Goal: Use online tool/utility: Utilize a website feature to perform a specific function

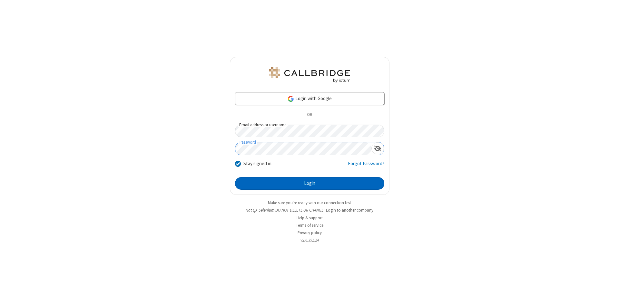
click at [309, 184] on button "Login" at bounding box center [309, 183] width 149 height 13
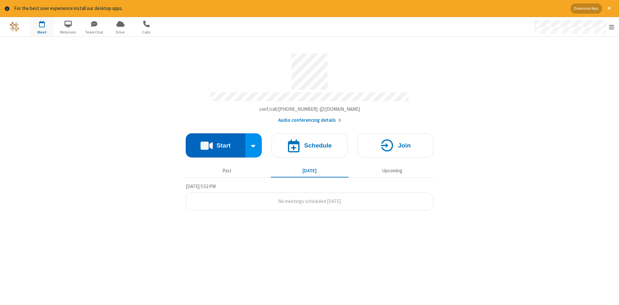
click at [215, 143] on button "Start" at bounding box center [216, 145] width 60 height 24
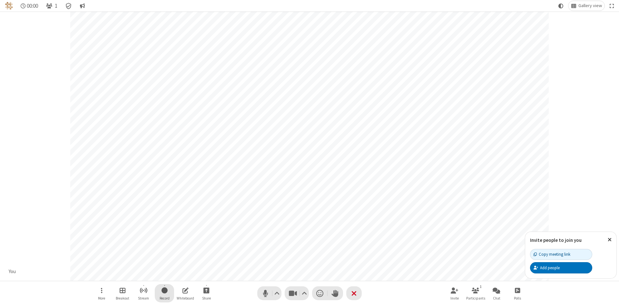
click at [164, 293] on span "Start recording" at bounding box center [164, 290] width 6 height 8
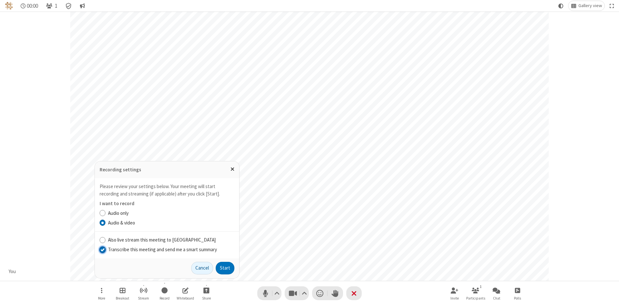
click at [102, 249] on input "Transcribe this meeting and send me a smart summary" at bounding box center [103, 249] width 6 height 7
click at [225, 268] on button "Start" at bounding box center [225, 268] width 19 height 13
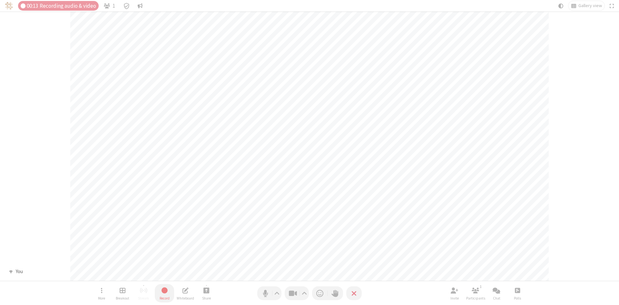
click at [164, 293] on span "Stop recording" at bounding box center [164, 290] width 7 height 8
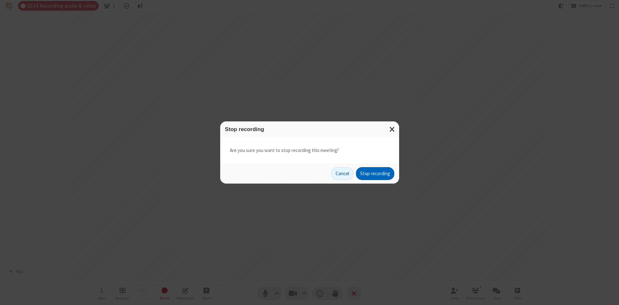
click at [375, 174] on button "Stop recording" at bounding box center [375, 173] width 38 height 13
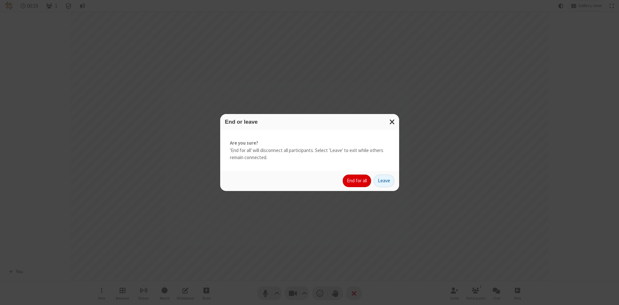
click at [357, 181] on button "End for all" at bounding box center [357, 181] width 28 height 13
